Goal: Transaction & Acquisition: Purchase product/service

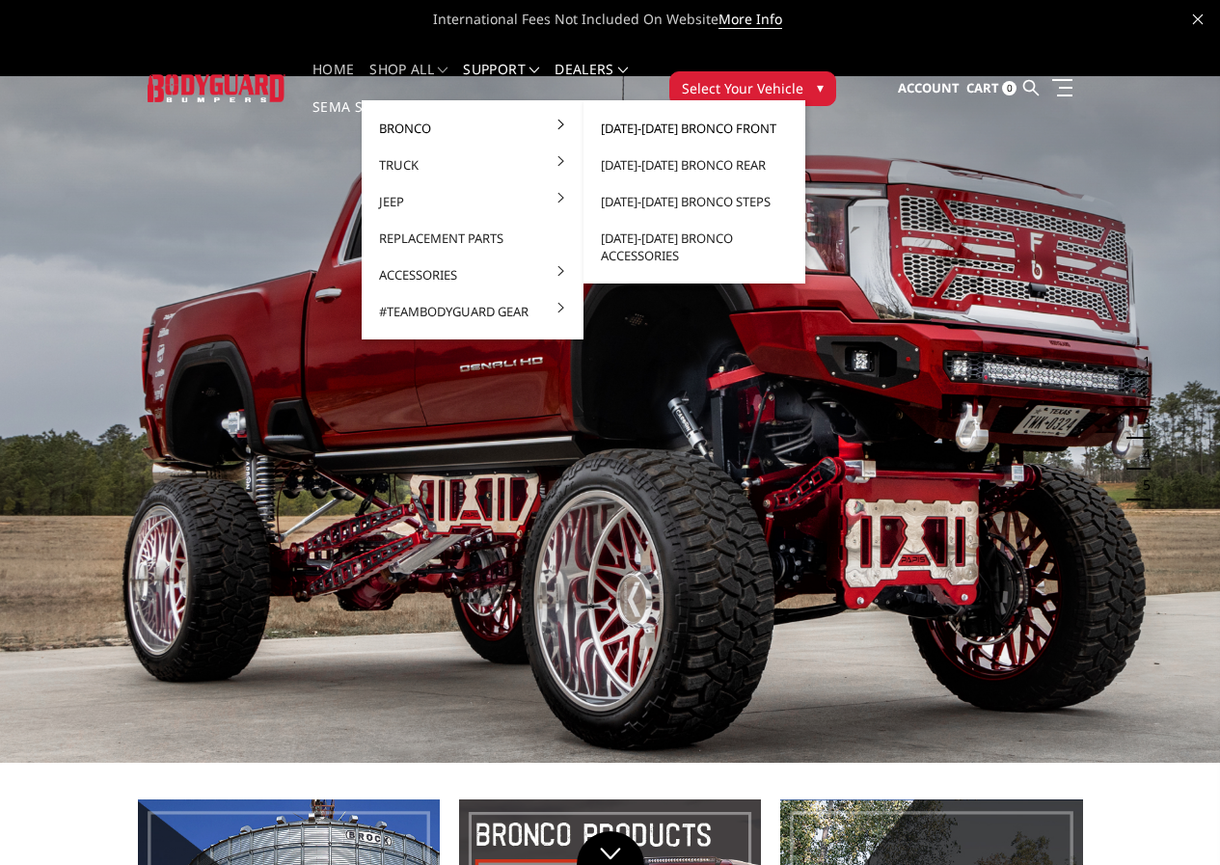
click at [655, 123] on link "[DATE]-[DATE] Bronco Front" at bounding box center [694, 128] width 206 height 37
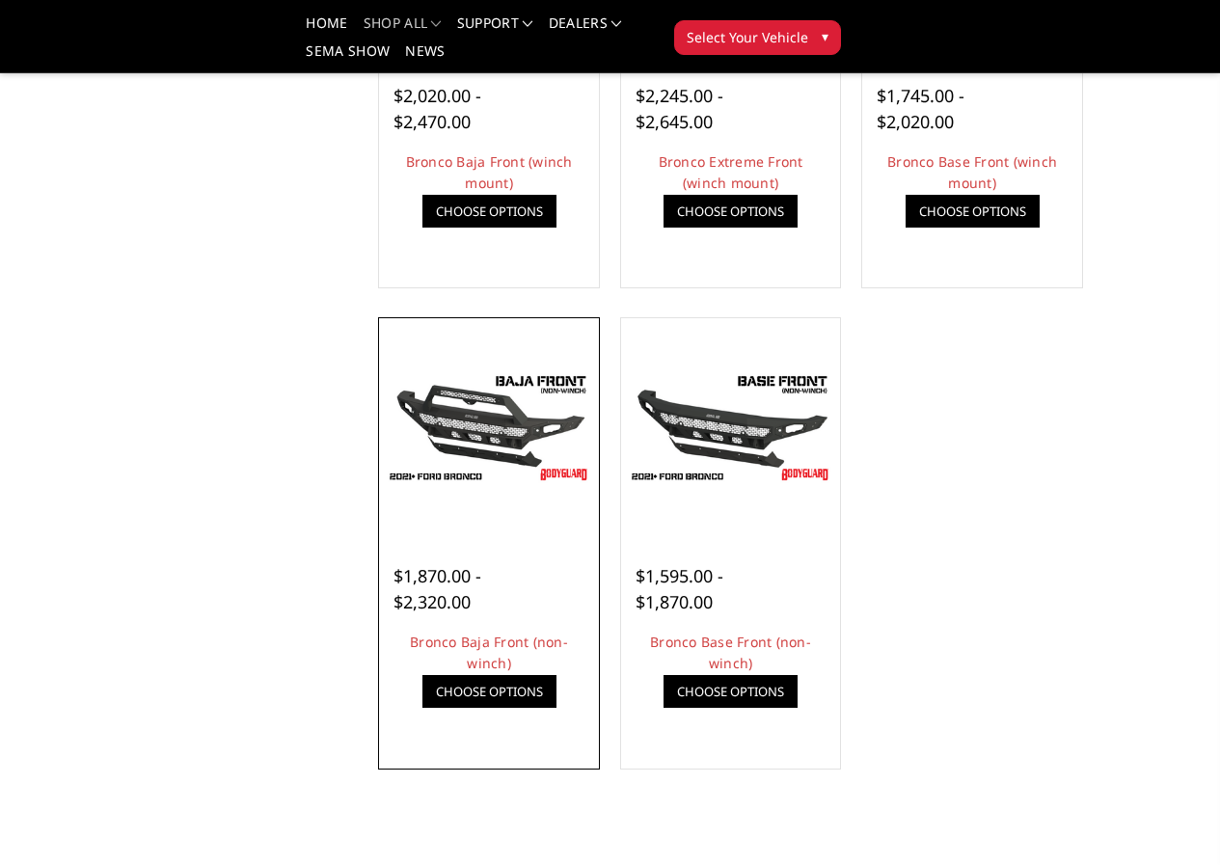
scroll to position [482, 0]
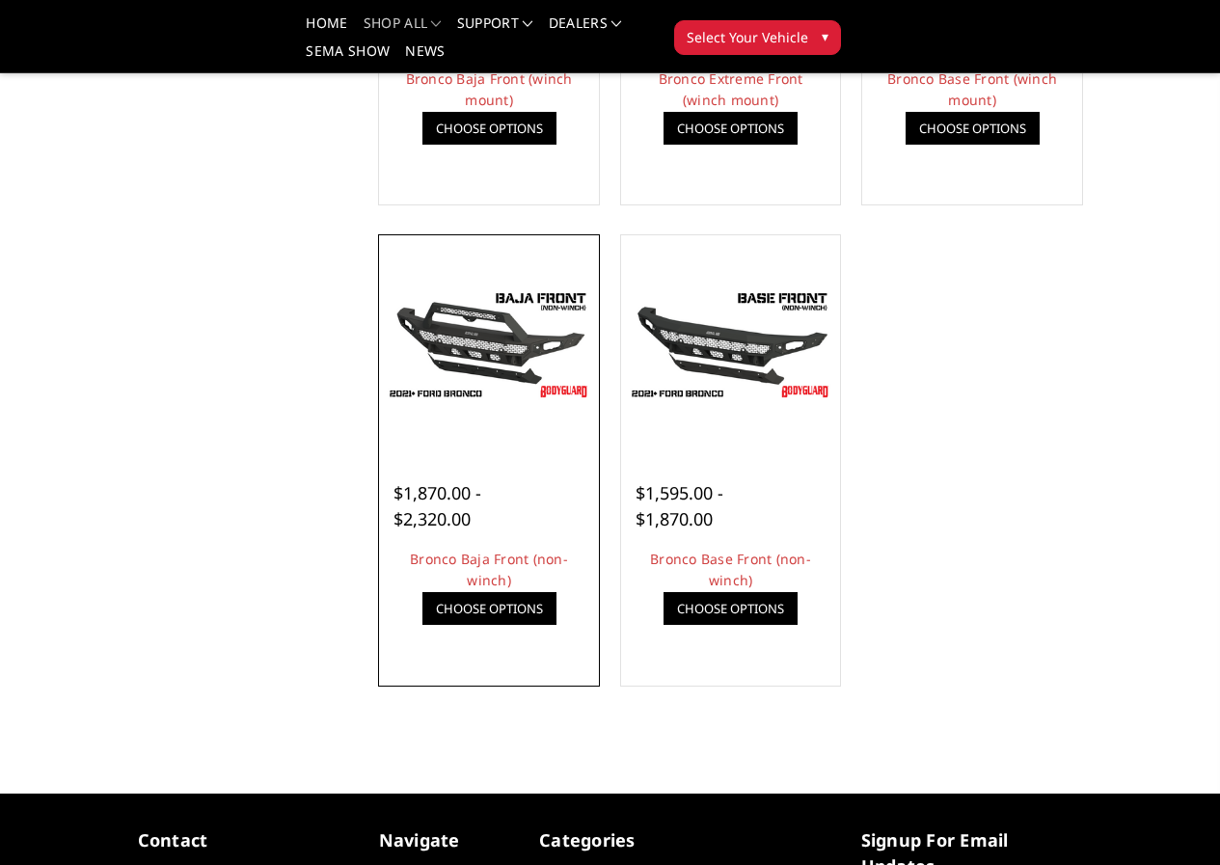
click at [422, 625] on link "Choose Options" at bounding box center [489, 608] width 134 height 33
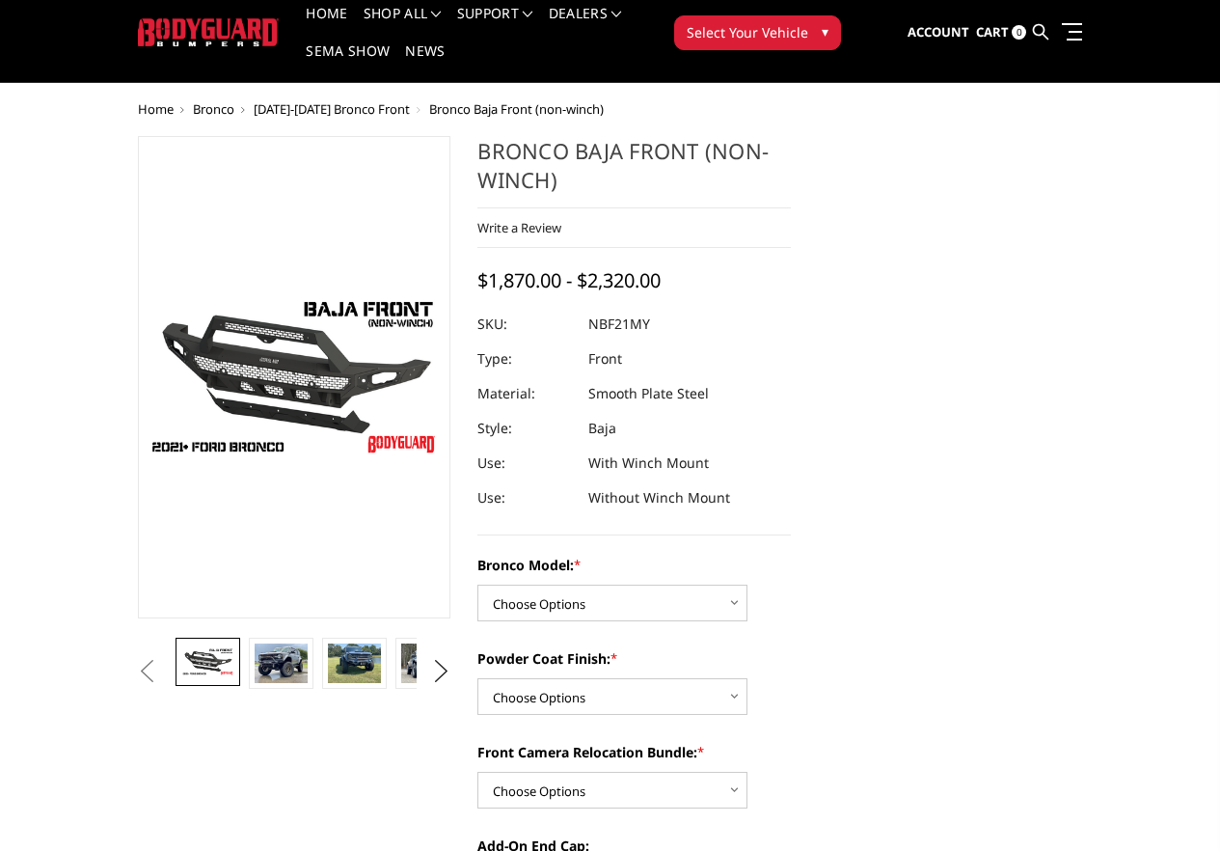
scroll to position [128, 0]
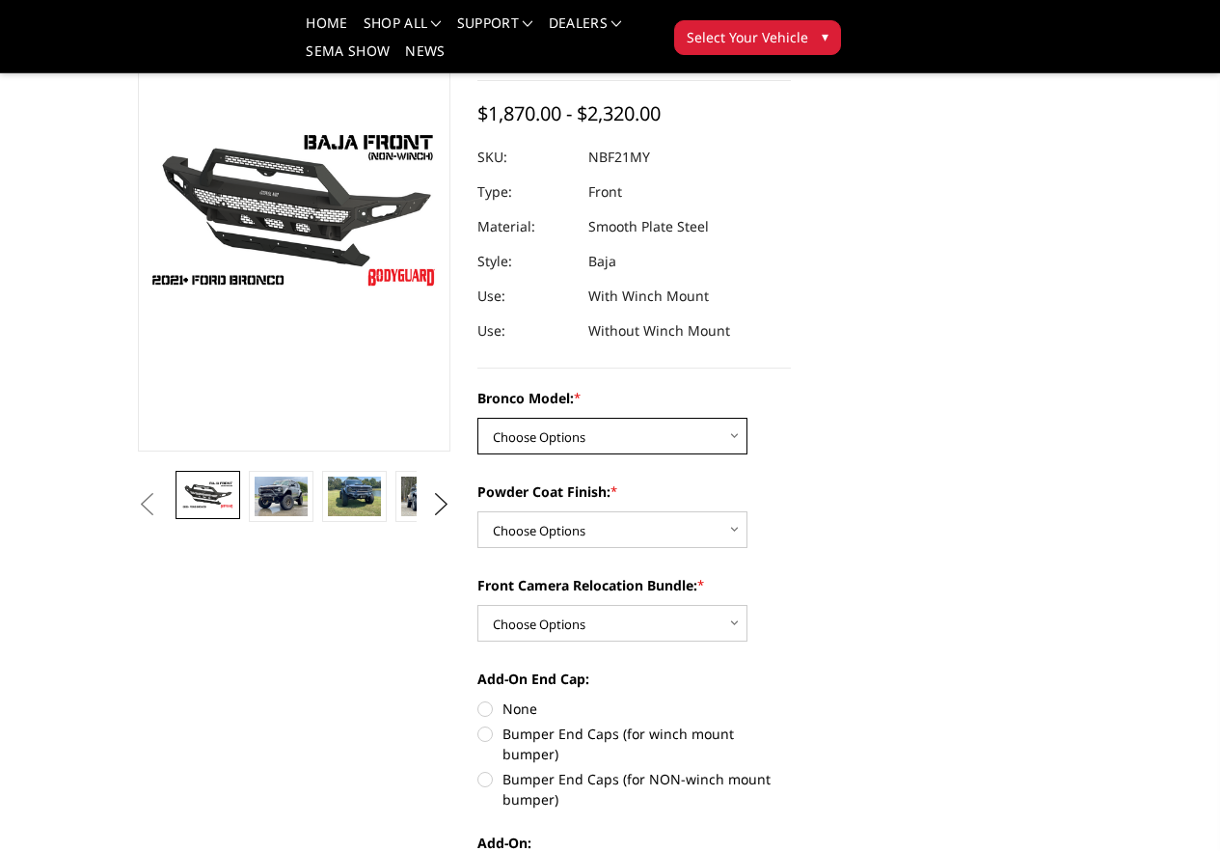
click at [579, 418] on select "Choose Options Base/Badlands/Wildtrak/etc. Raptor" at bounding box center [612, 436] width 270 height 37
select select "4033"
click at [477, 418] on select "Choose Options Base/Badlands/Wildtrak/etc. Raptor" at bounding box center [612, 436] width 270 height 37
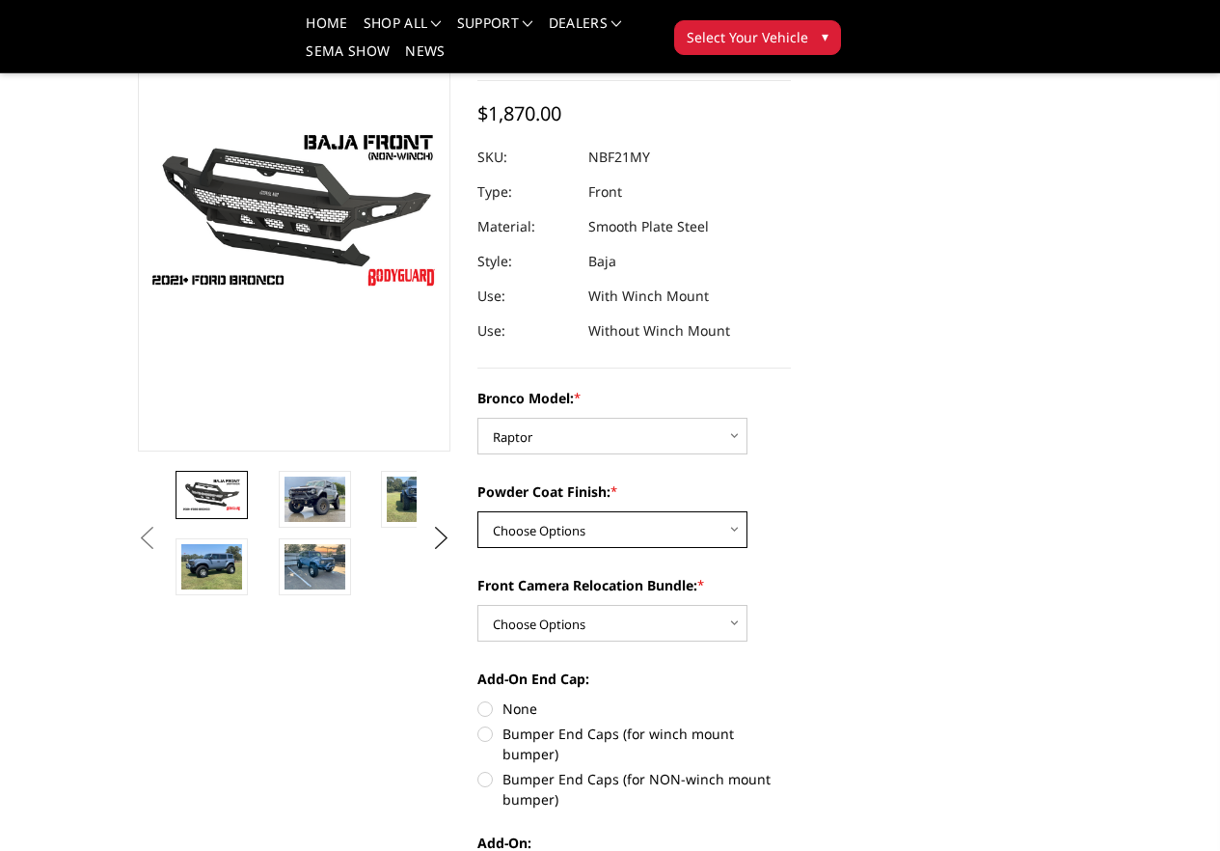
click at [571, 511] on select "Choose Options Bare Metal Textured Black Powder Coat" at bounding box center [612, 529] width 270 height 37
select select "4035"
click at [477, 511] on select "Choose Options Bare Metal Textured Black Powder Coat" at bounding box center [612, 529] width 270 height 37
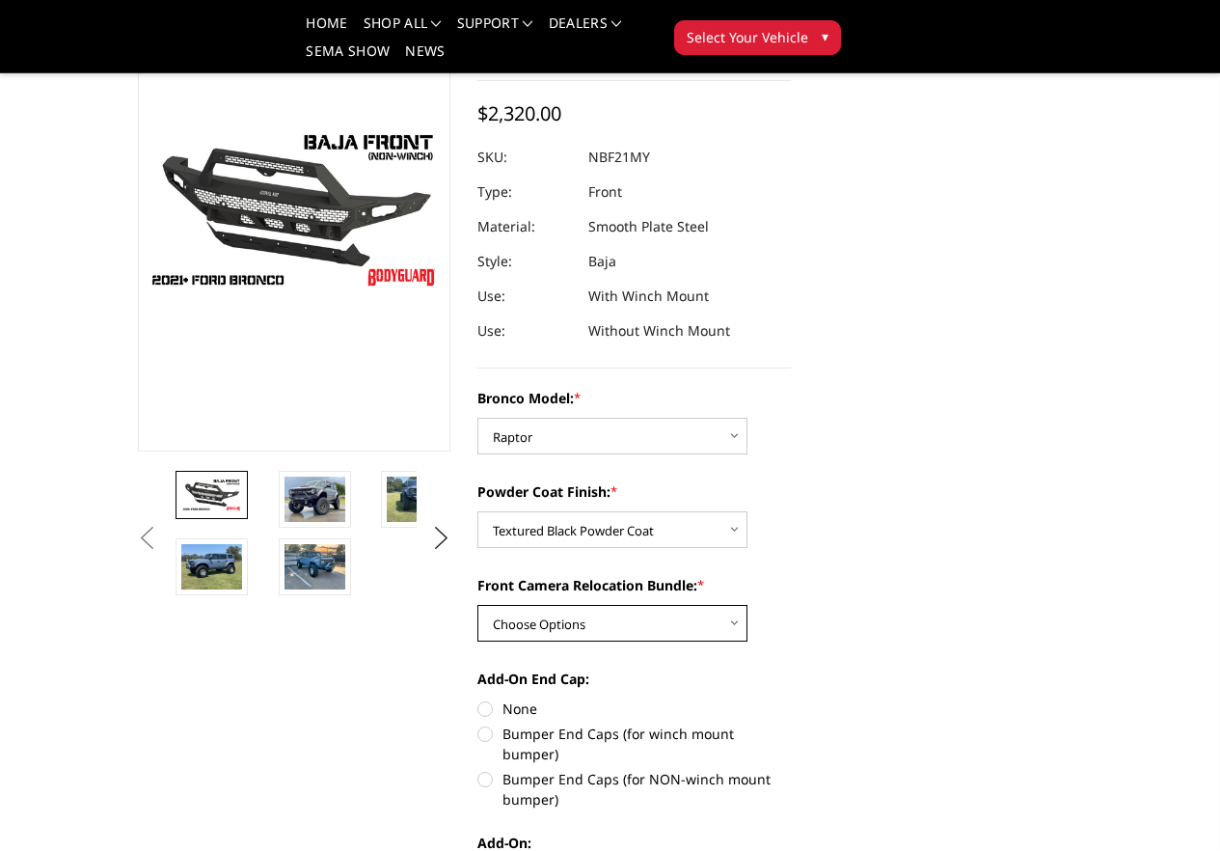
click at [556, 605] on select "Choose Options With Front Camera Relocation (Harness and Pod) Without Front Cam…" at bounding box center [612, 623] width 270 height 37
select select "4036"
click at [477, 605] on select "Choose Options With Front Camera Relocation (Harness and Pod) Without Front Cam…" at bounding box center [612, 623] width 270 height 37
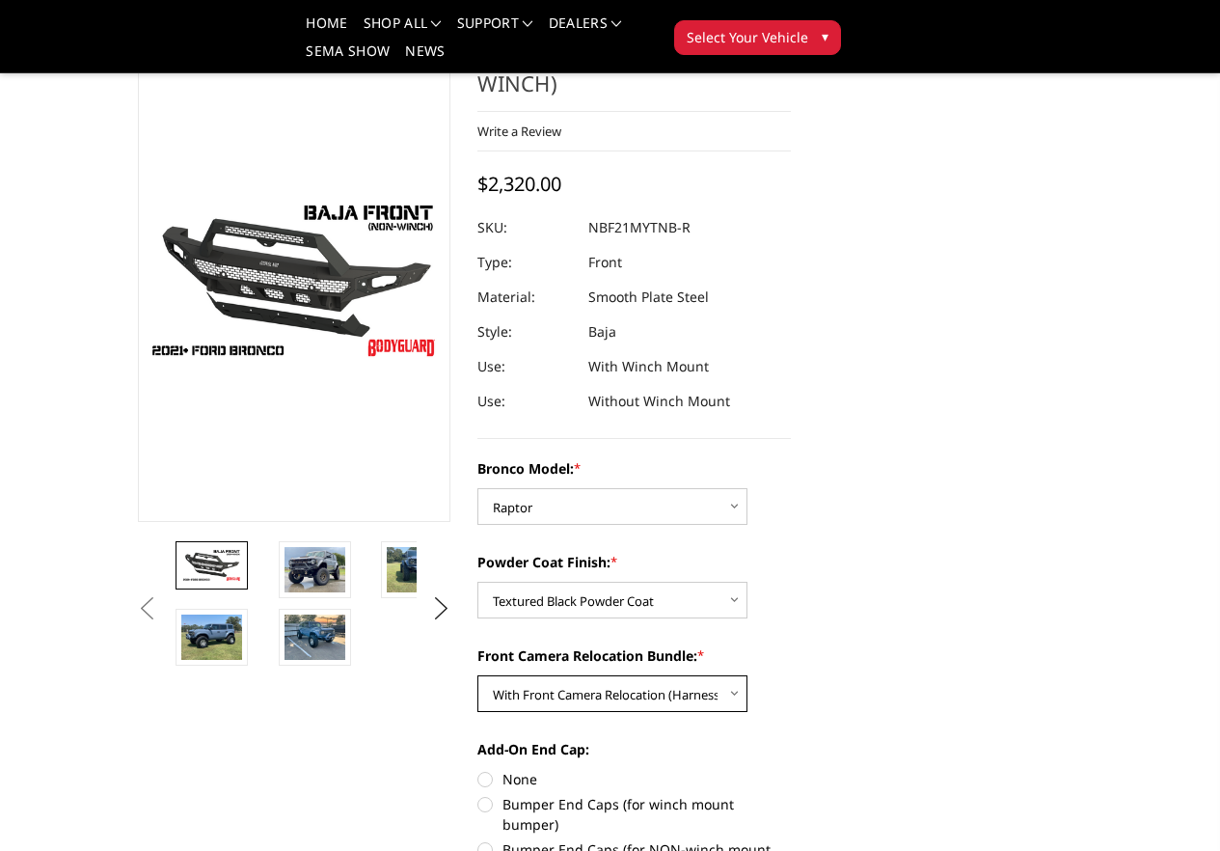
scroll to position [0, 0]
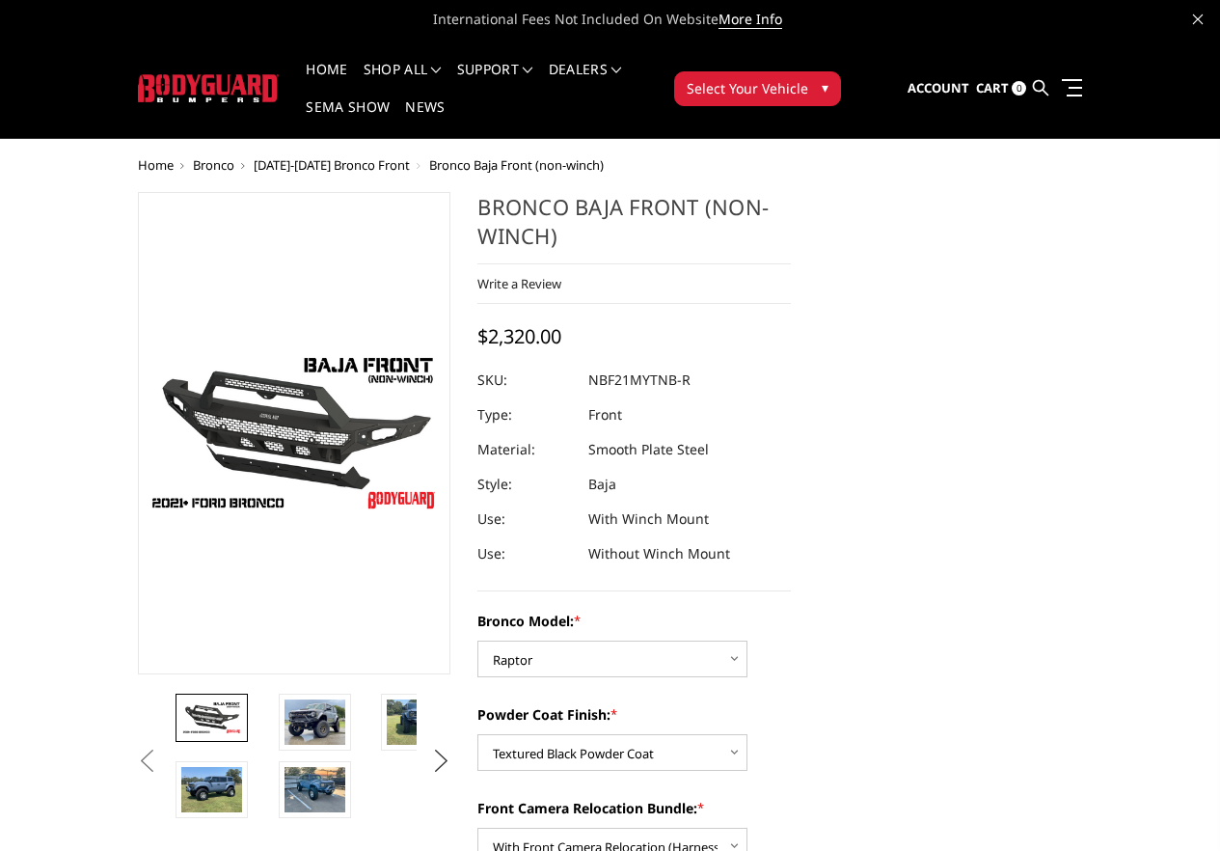
click at [439, 775] on button "Next" at bounding box center [440, 761] width 29 height 29
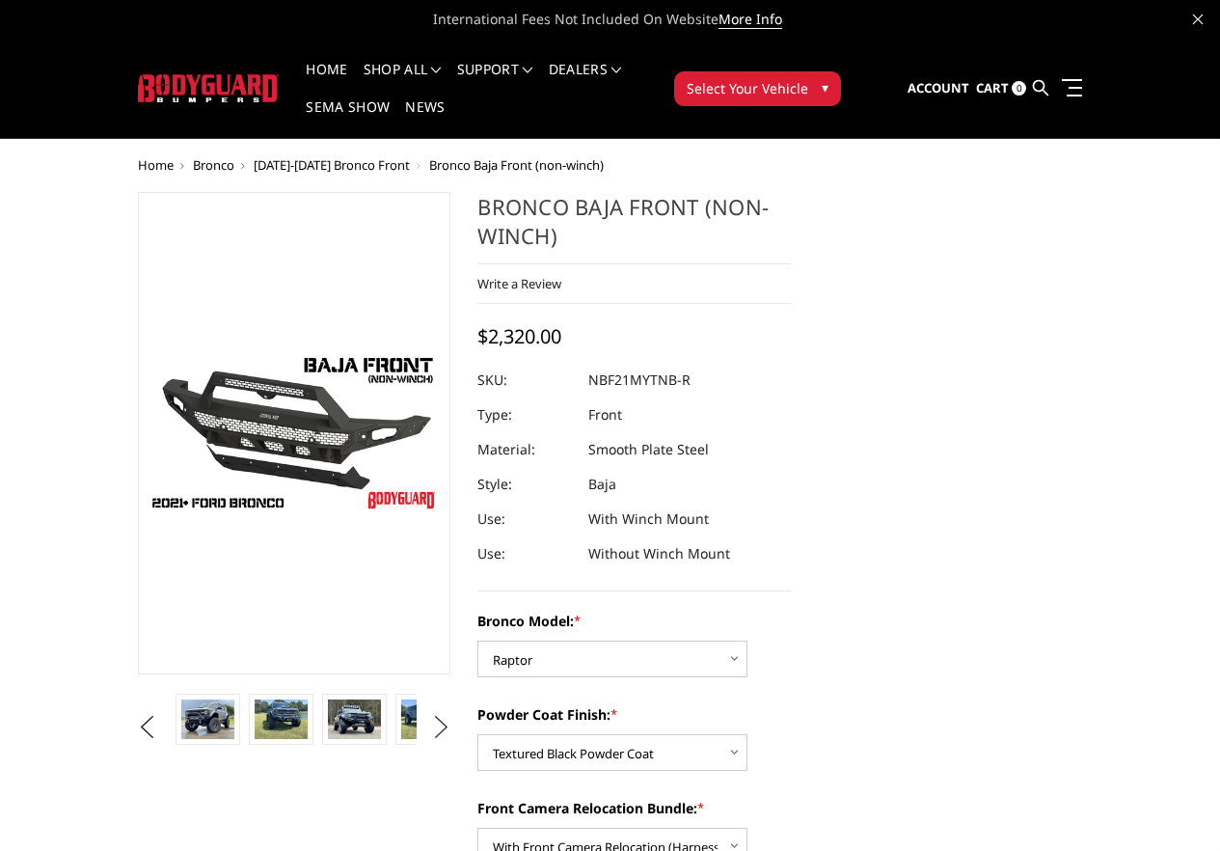
click at [439, 742] on button "Next" at bounding box center [440, 727] width 29 height 29
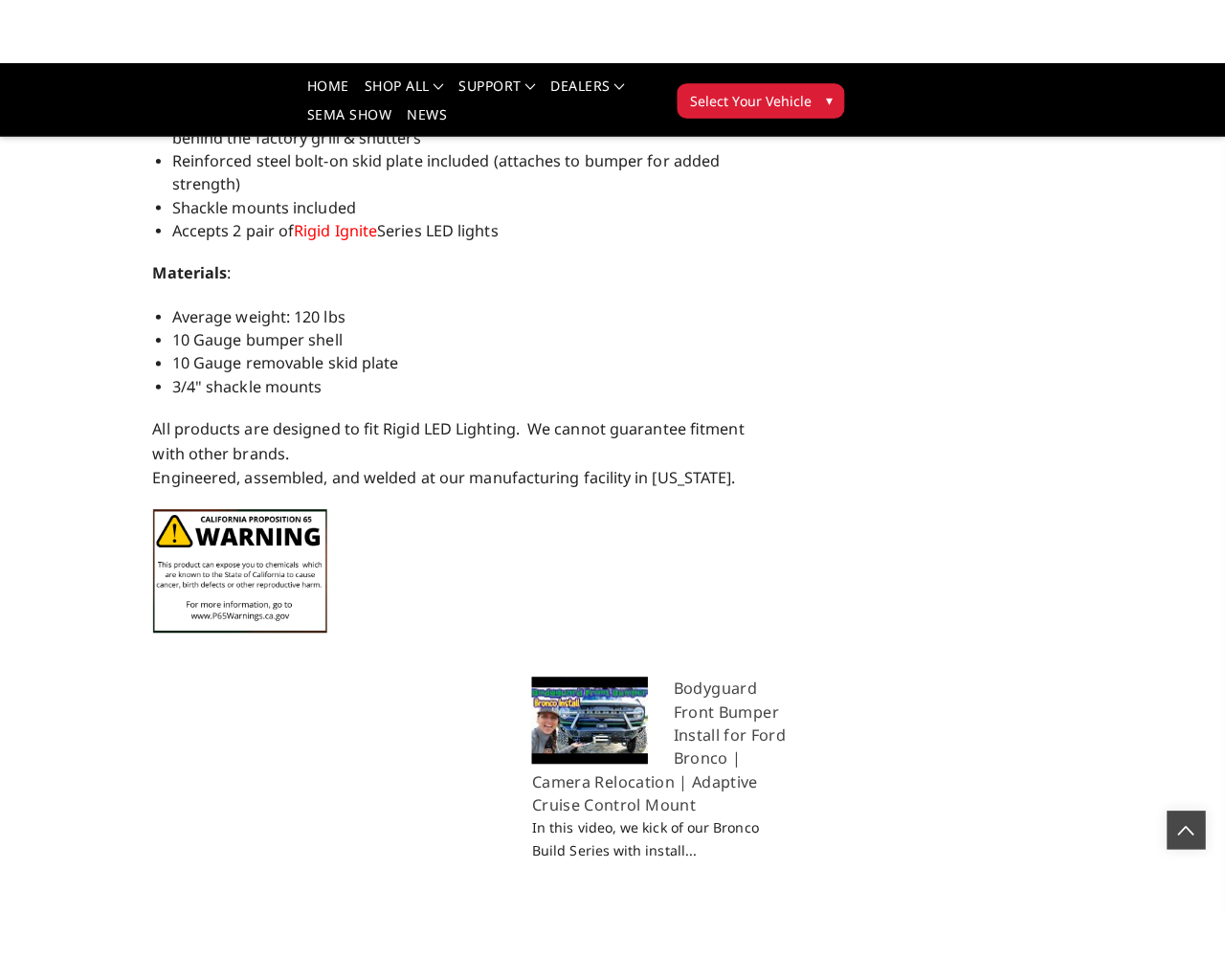
scroll to position [1913, 0]
